Goal: Task Accomplishment & Management: Manage account settings

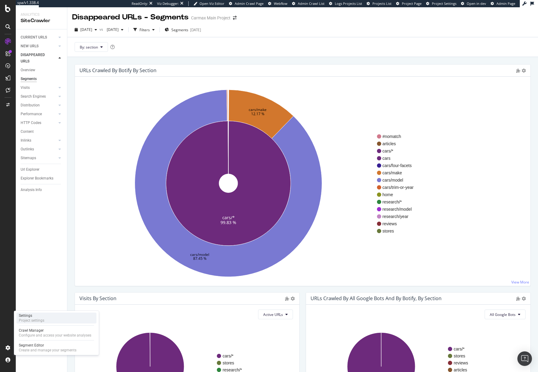
click at [35, 317] on div "Settings" at bounding box center [31, 315] width 25 height 5
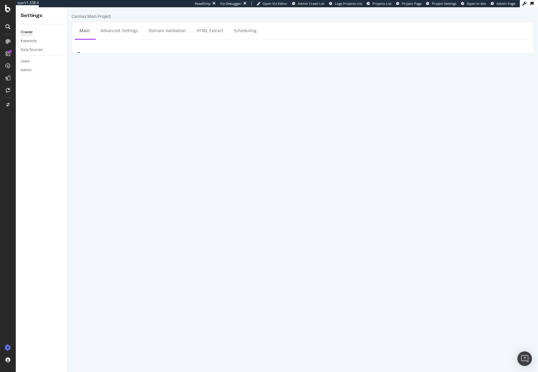
click at [118, 130] on div "Or type URLs from external file or Sitemaps:" at bounding box center [303, 132] width 462 height 5
click at [120, 31] on link "Advanced Settings" at bounding box center [119, 30] width 47 height 17
click at [83, 32] on link "Main" at bounding box center [84, 30] width 19 height 17
click at [211, 86] on textarea "https://www.carmax.com/" at bounding box center [341, 91] width 376 height 20
drag, startPoint x: 213, startPoint y: 85, endPoint x: 149, endPoint y: 85, distance: 63.7
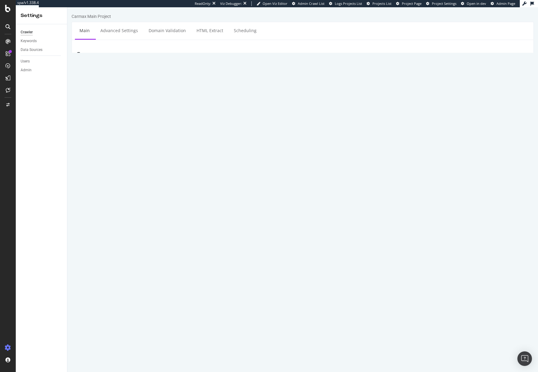
click at [149, 85] on div "https://www.carmax.com/" at bounding box center [341, 91] width 385 height 20
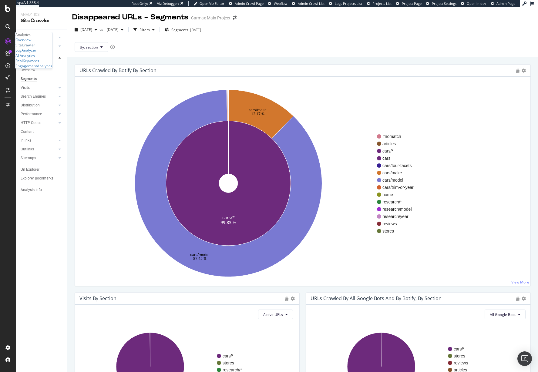
click at [34, 48] on div "SiteCrawler" at bounding box center [25, 44] width 20 height 5
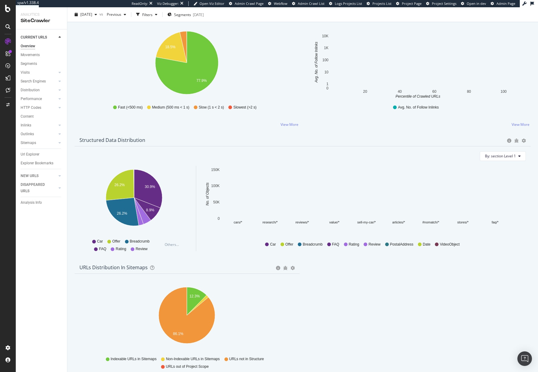
scroll to position [515, 0]
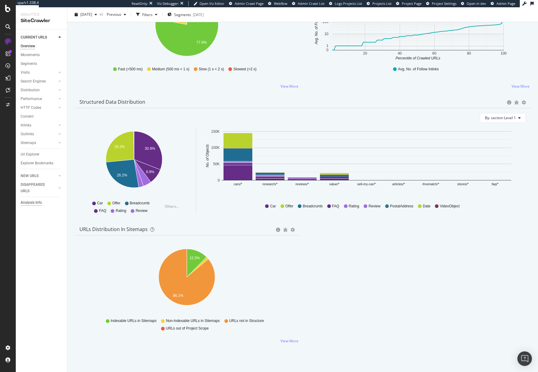
click at [38, 204] on div "Analysis Info" at bounding box center [31, 203] width 21 height 6
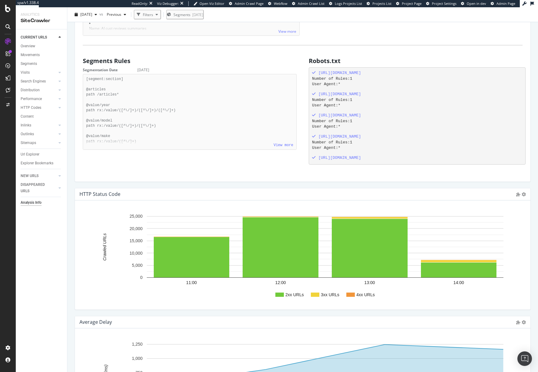
scroll to position [561, 0]
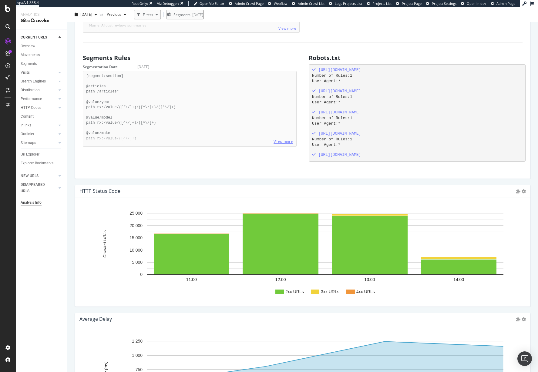
click at [288, 142] on link "View more" at bounding box center [284, 142] width 20 height 4
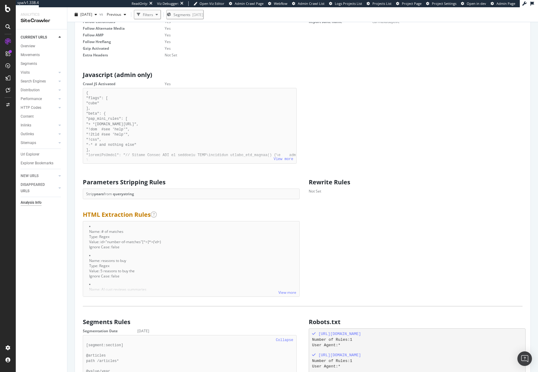
scroll to position [300, 0]
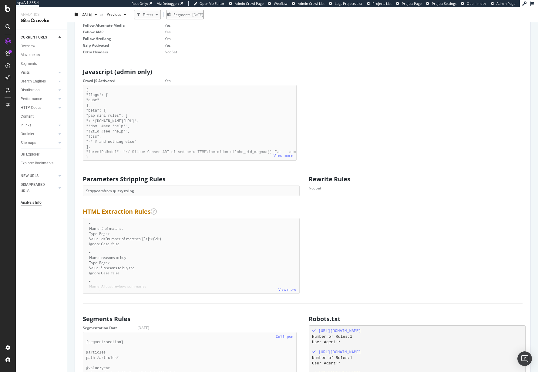
click at [290, 288] on link "View more" at bounding box center [287, 289] width 18 height 5
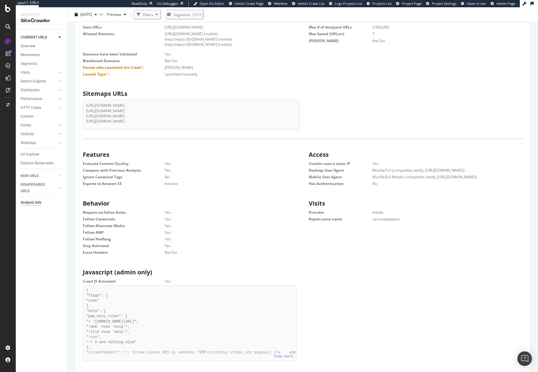
scroll to position [0, 0]
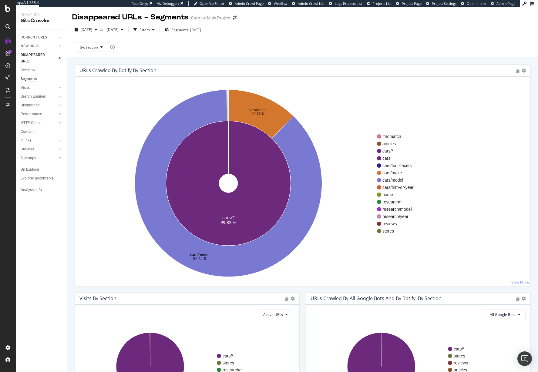
click at [137, 94] on icon "cars/* 99.83 % cars/make 12.17 % cars/model 87.45 %" at bounding box center [228, 183] width 297 height 187
click at [32, 46] on div "NEW URLS" at bounding box center [30, 46] width 18 height 6
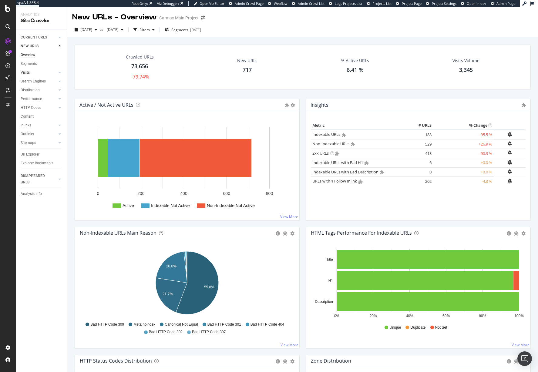
click at [30, 71] on link "Visits" at bounding box center [39, 72] width 36 height 6
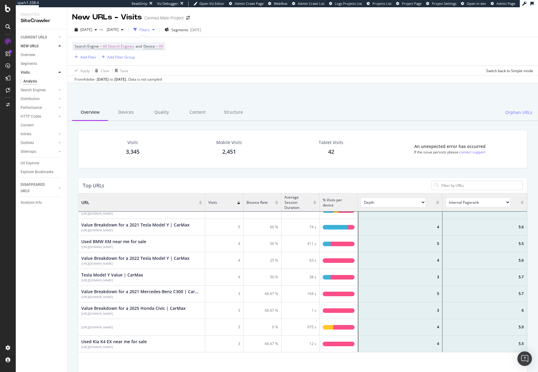
scroll to position [6, 0]
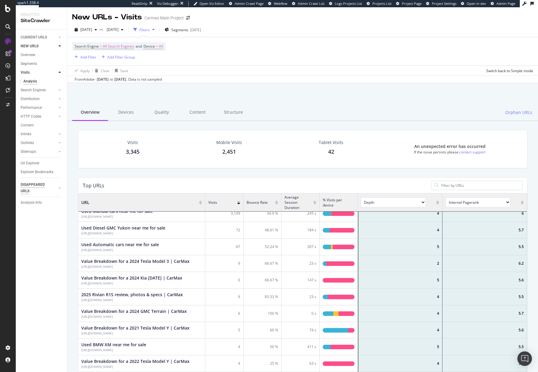
click at [32, 185] on div "DISAPPEARED URLS" at bounding box center [36, 188] width 31 height 13
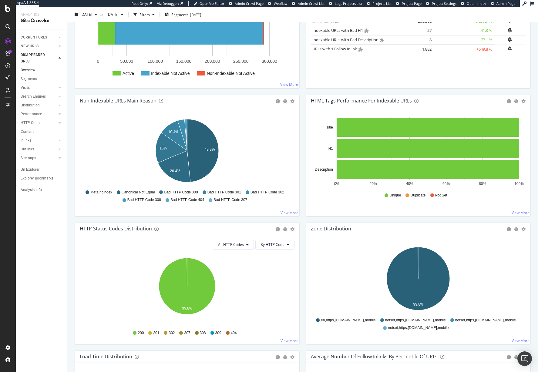
scroll to position [137, 0]
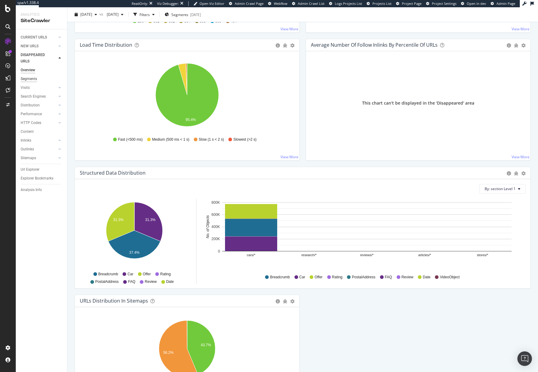
click at [31, 79] on div "Segments" at bounding box center [29, 79] width 16 height 6
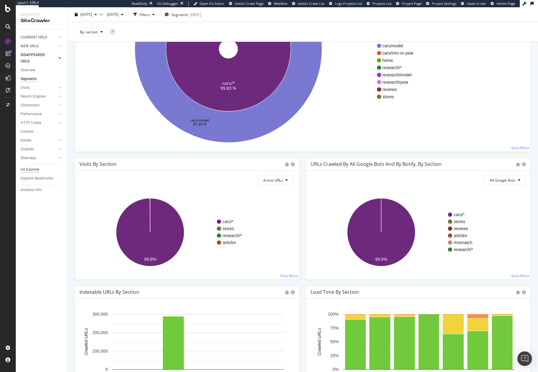
click at [35, 169] on div "Url Explorer" at bounding box center [30, 170] width 19 height 6
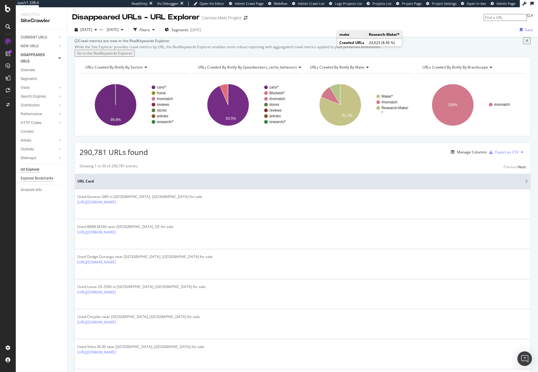
click at [40, 179] on div "Explorer Bookmarks" at bounding box center [37, 178] width 33 height 6
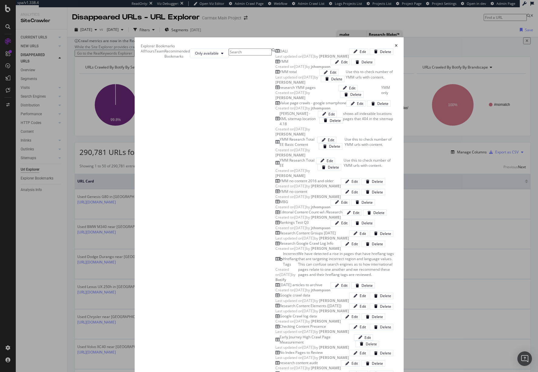
click at [398, 44] on icon "times" at bounding box center [396, 46] width 3 height 4
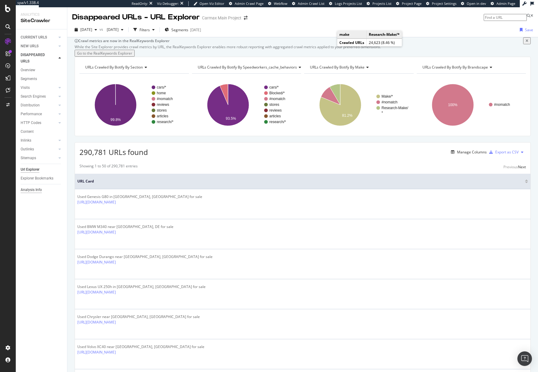
click at [31, 190] on div "Analysis Info" at bounding box center [31, 190] width 21 height 6
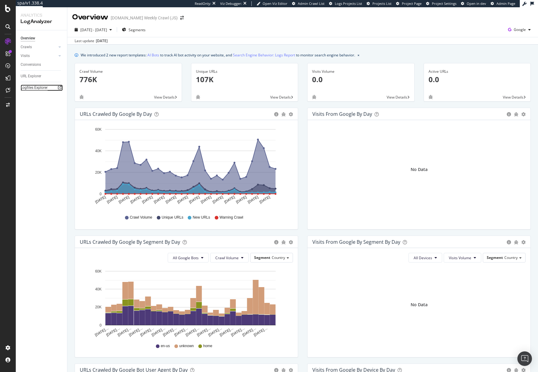
click at [35, 85] on div "Logfiles Explorer" at bounding box center [34, 88] width 27 height 6
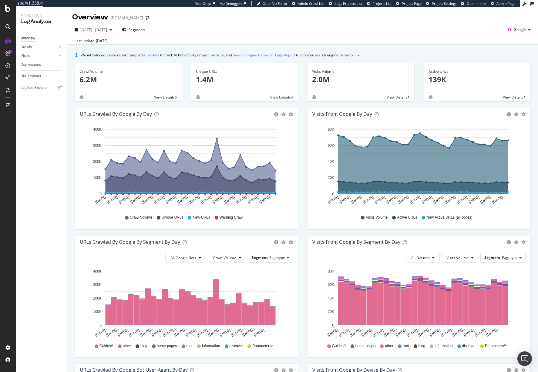
click at [35, 91] on div "Logfiles Explorer" at bounding box center [44, 87] width 46 height 9
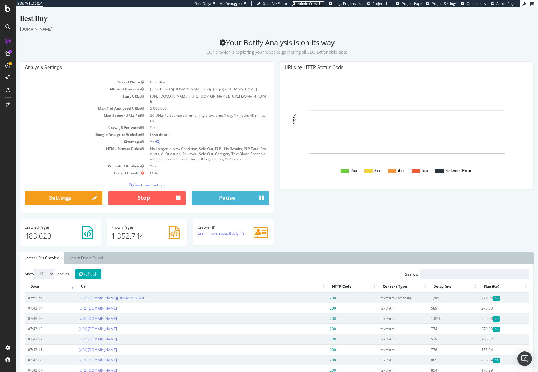
click at [314, 4] on span "Admin Crawl List" at bounding box center [311, 3] width 27 height 5
